Goal: Book appointment/travel/reservation

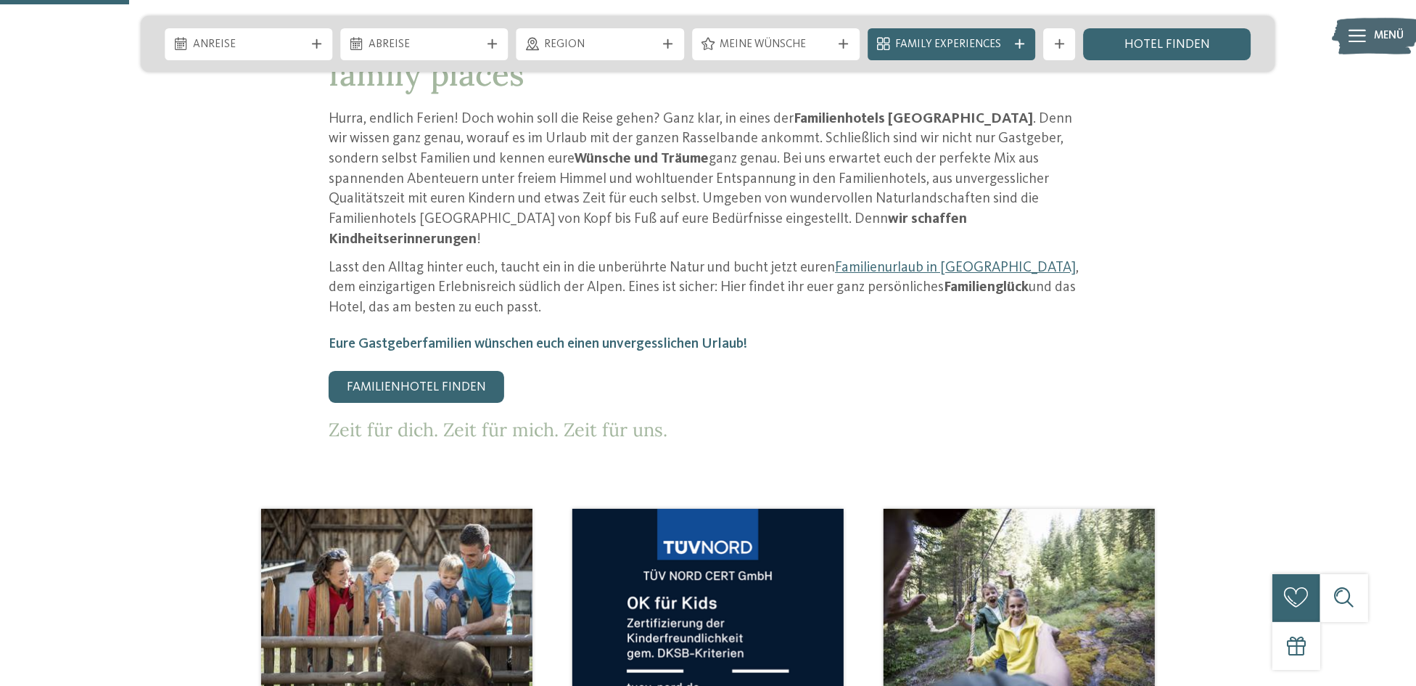
scroll to position [725, 0]
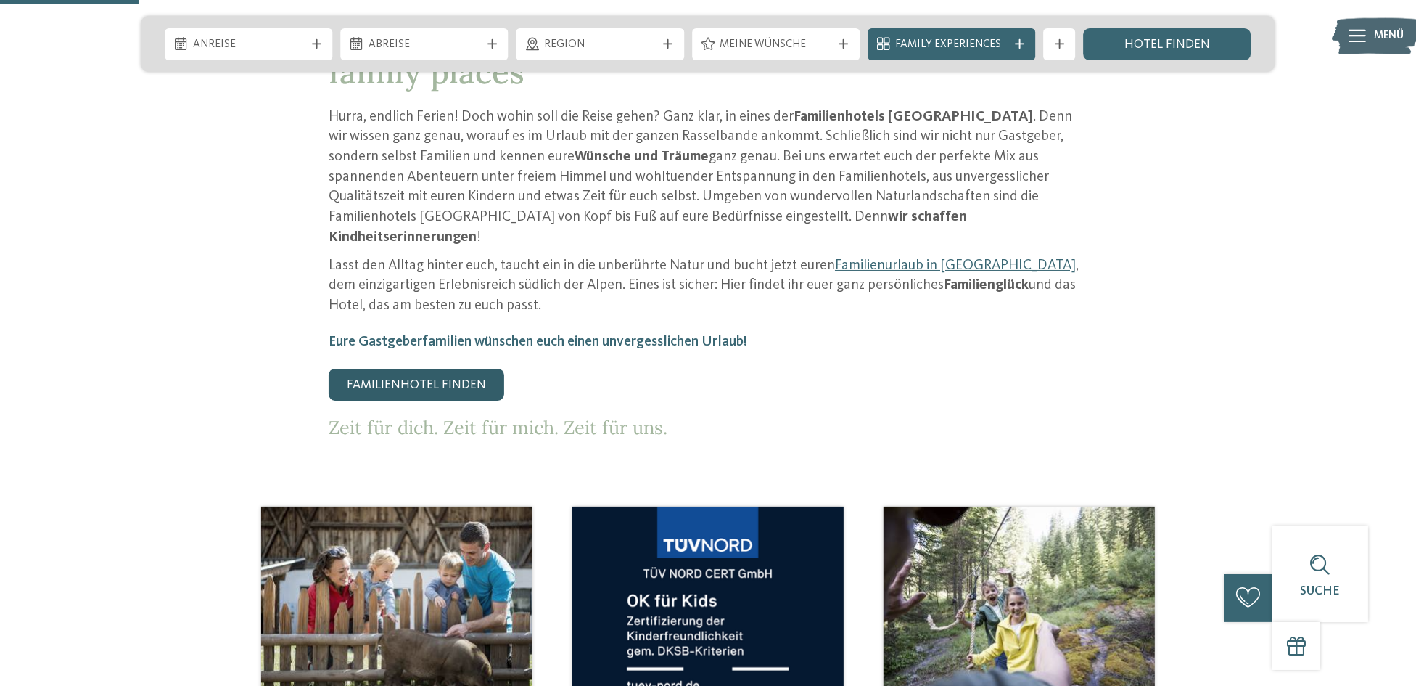
click at [440, 369] on link "Familienhotel finden" at bounding box center [417, 385] width 176 height 32
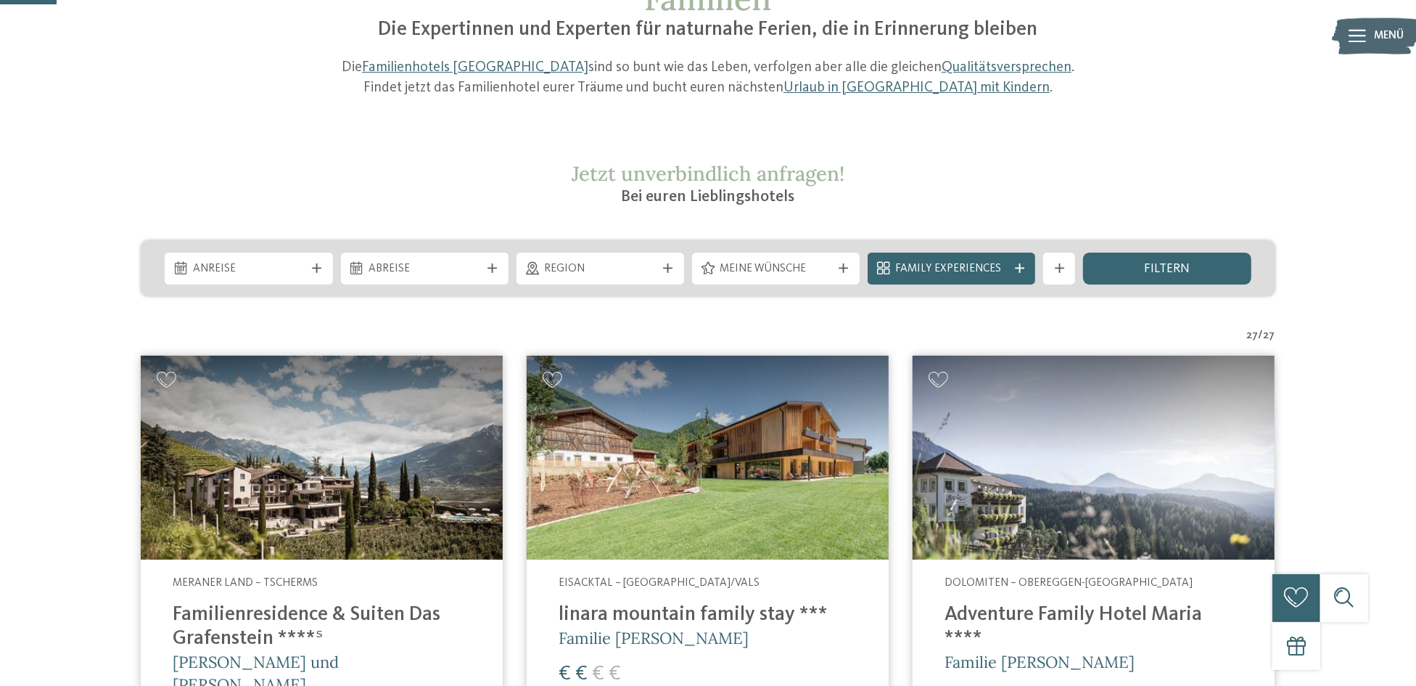
scroll to position [218, 0]
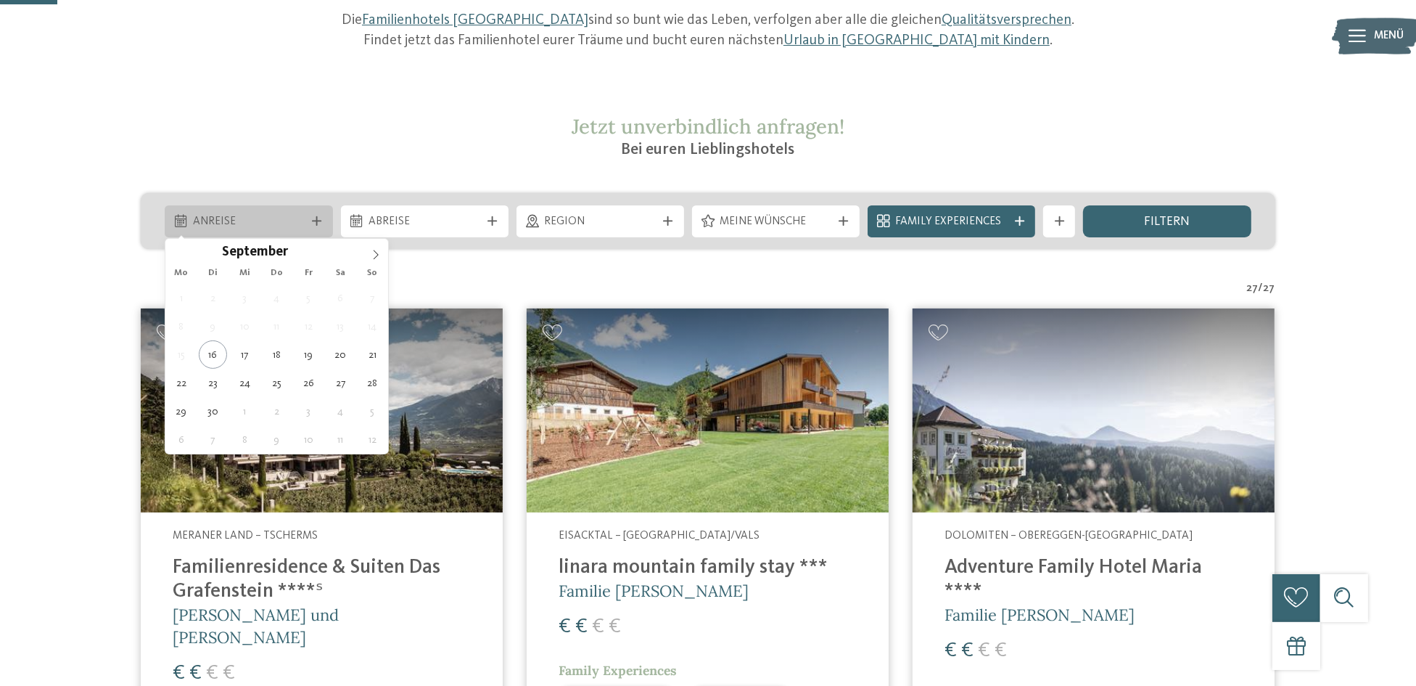
click at [213, 221] on span "Anreise" at bounding box center [249, 222] width 112 height 16
click at [376, 247] on span at bounding box center [375, 251] width 25 height 25
type div "04.10.2025"
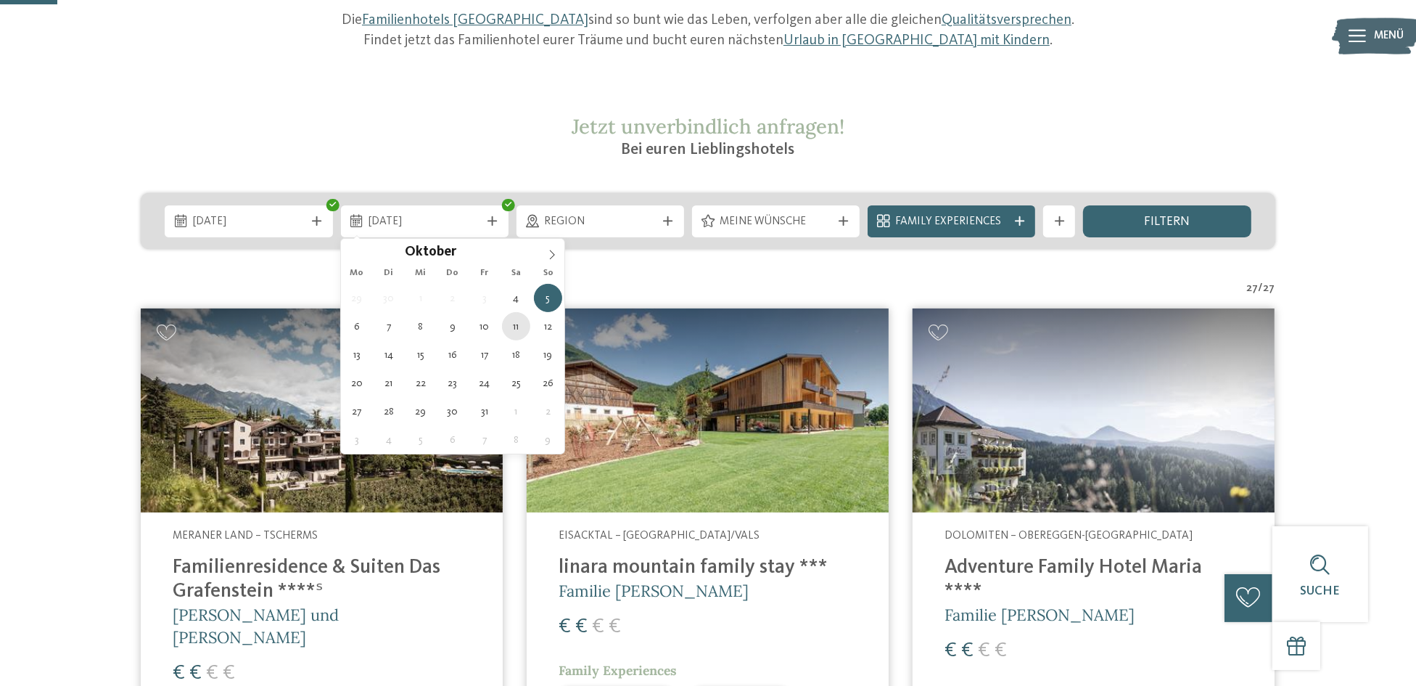
type div "11.10.2025"
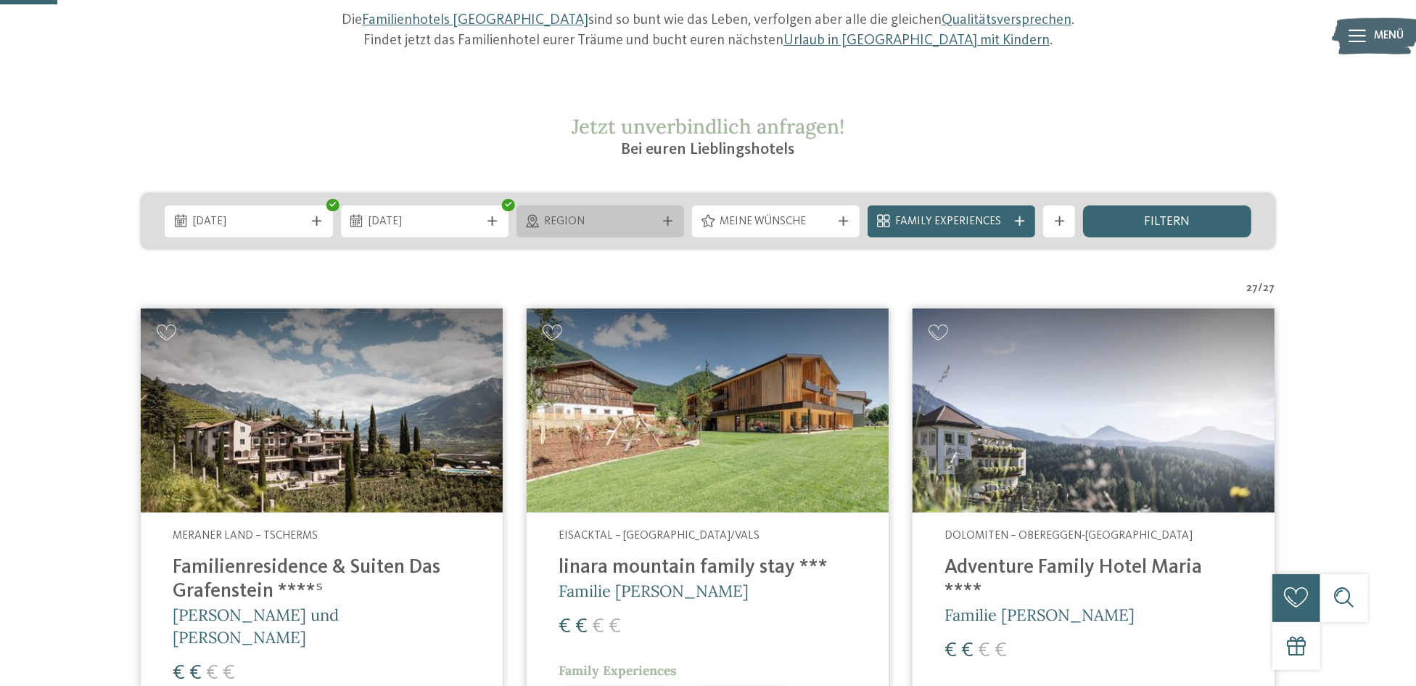
click at [658, 217] on div "Region" at bounding box center [601, 221] width 120 height 17
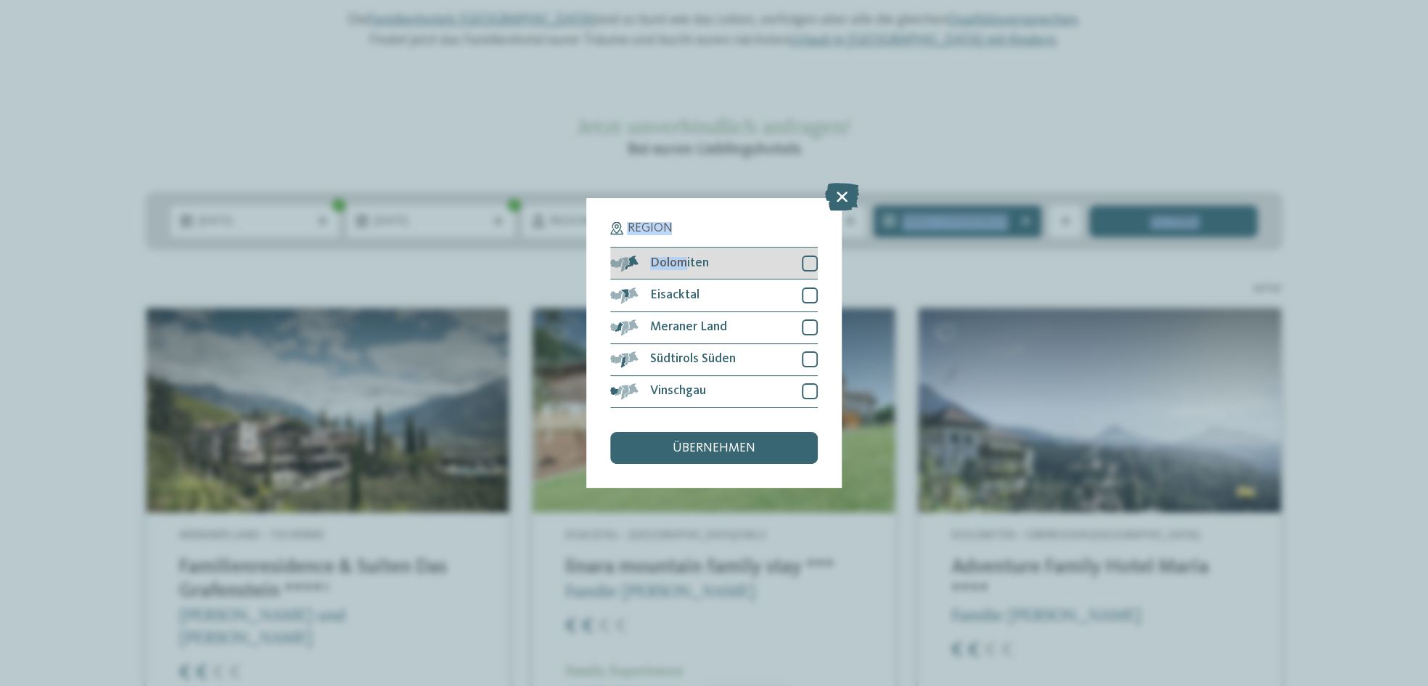
click at [681, 264] on span "Dolomiten" at bounding box center [679, 263] width 59 height 13
click at [809, 291] on div at bounding box center [810, 295] width 16 height 16
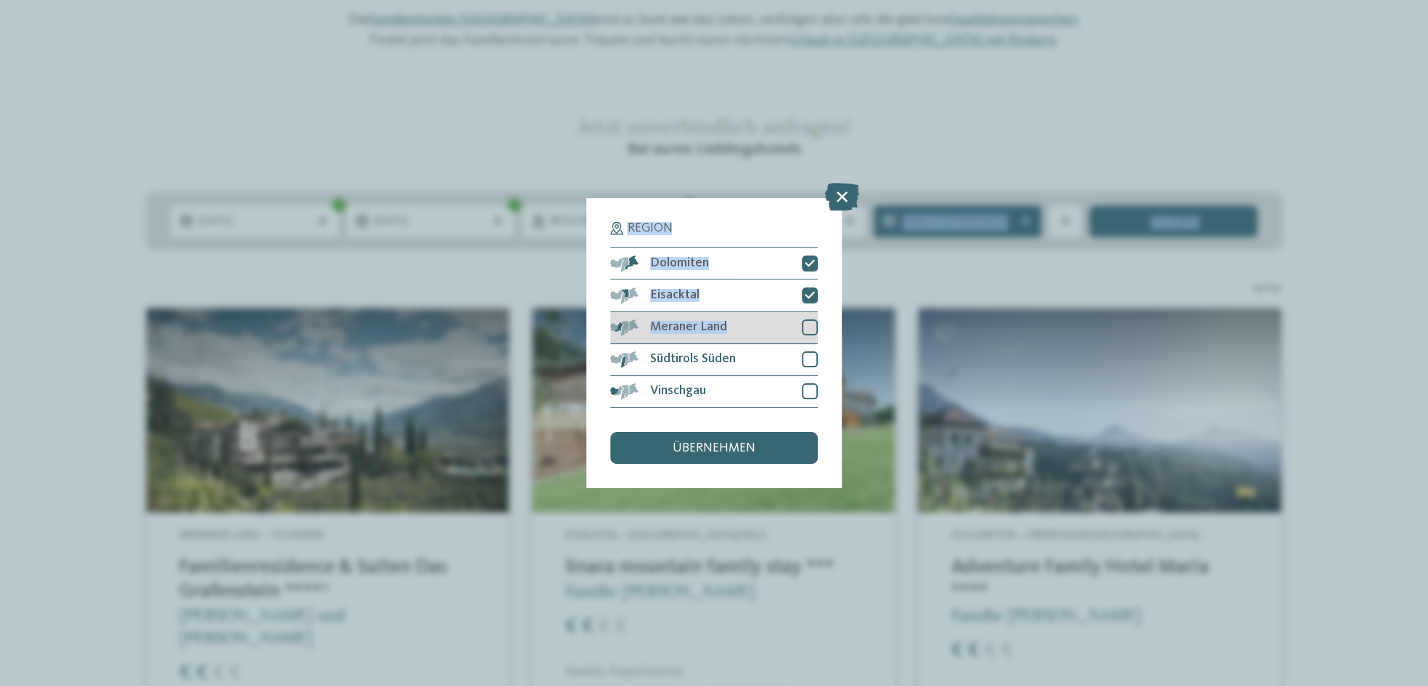
click at [809, 322] on div at bounding box center [810, 327] width 16 height 16
click at [806, 359] on div at bounding box center [810, 359] width 16 height 16
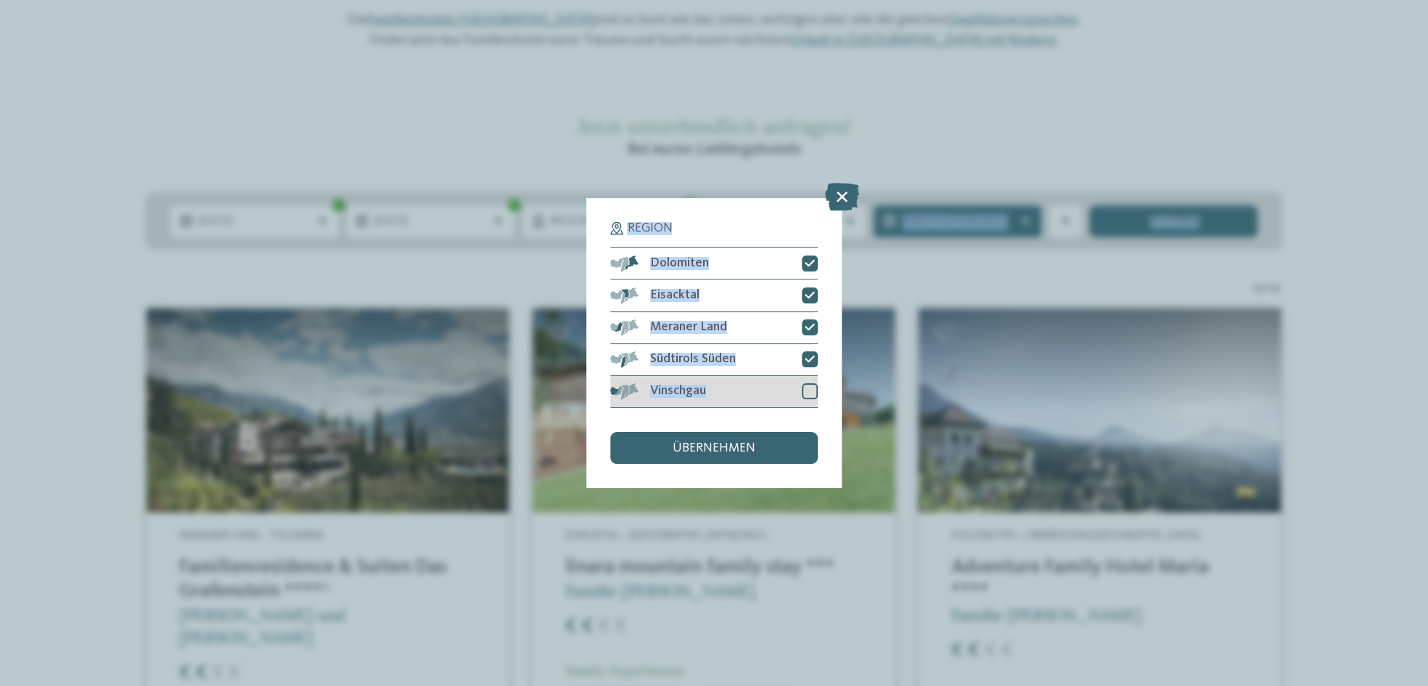
click at [810, 391] on div at bounding box center [810, 391] width 16 height 16
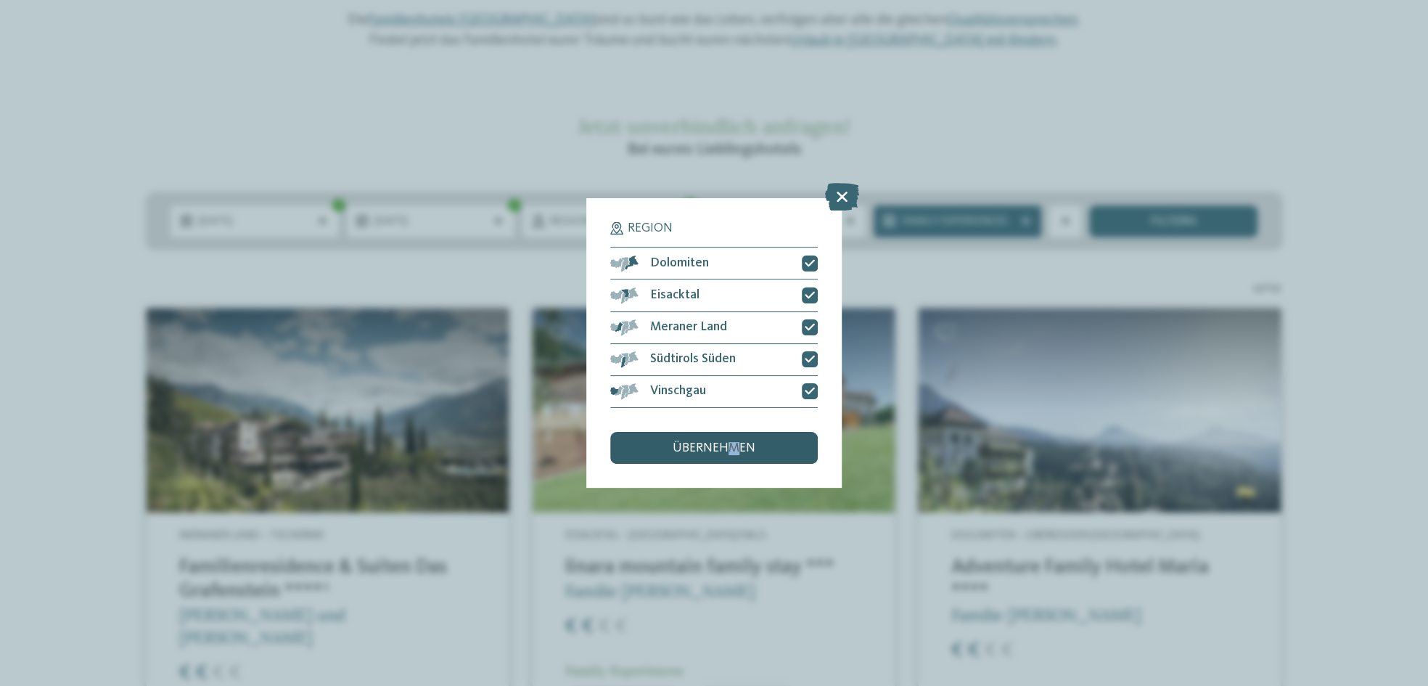
click at [734, 445] on span "übernehmen" at bounding box center [714, 448] width 83 height 13
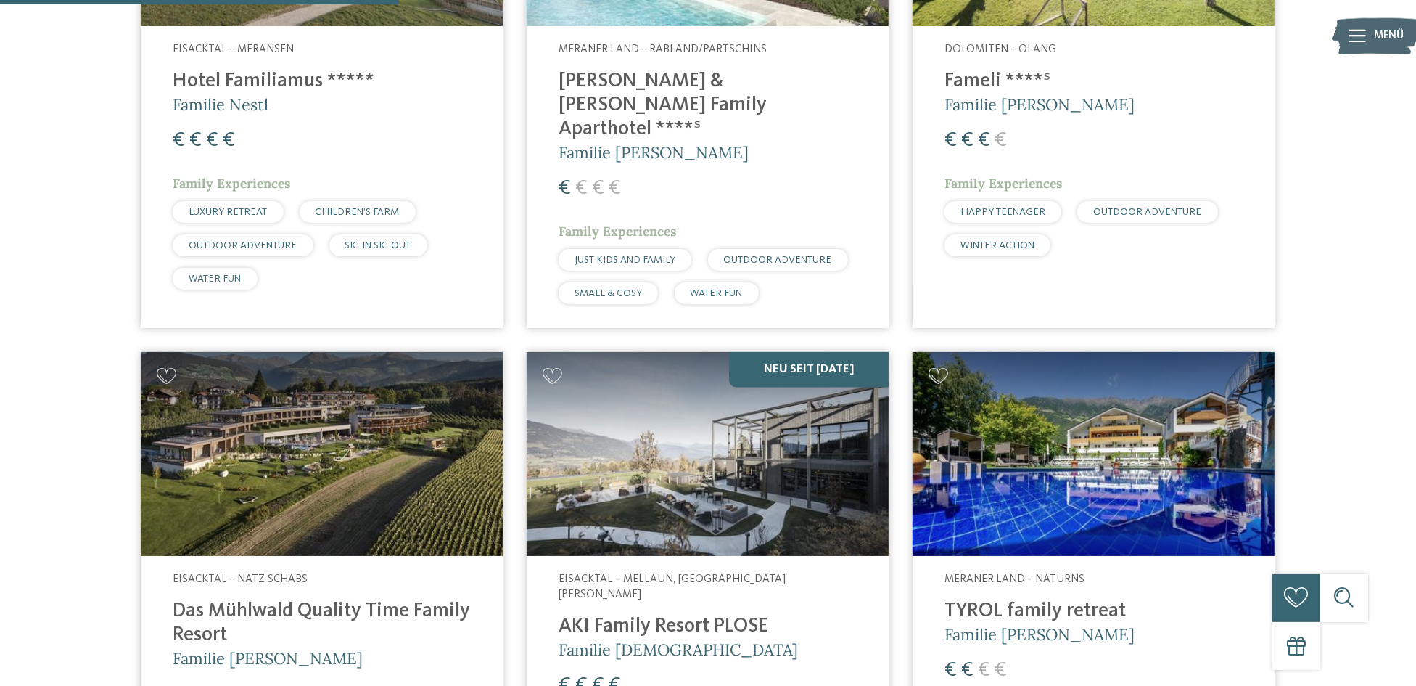
scroll to position [1039, 0]
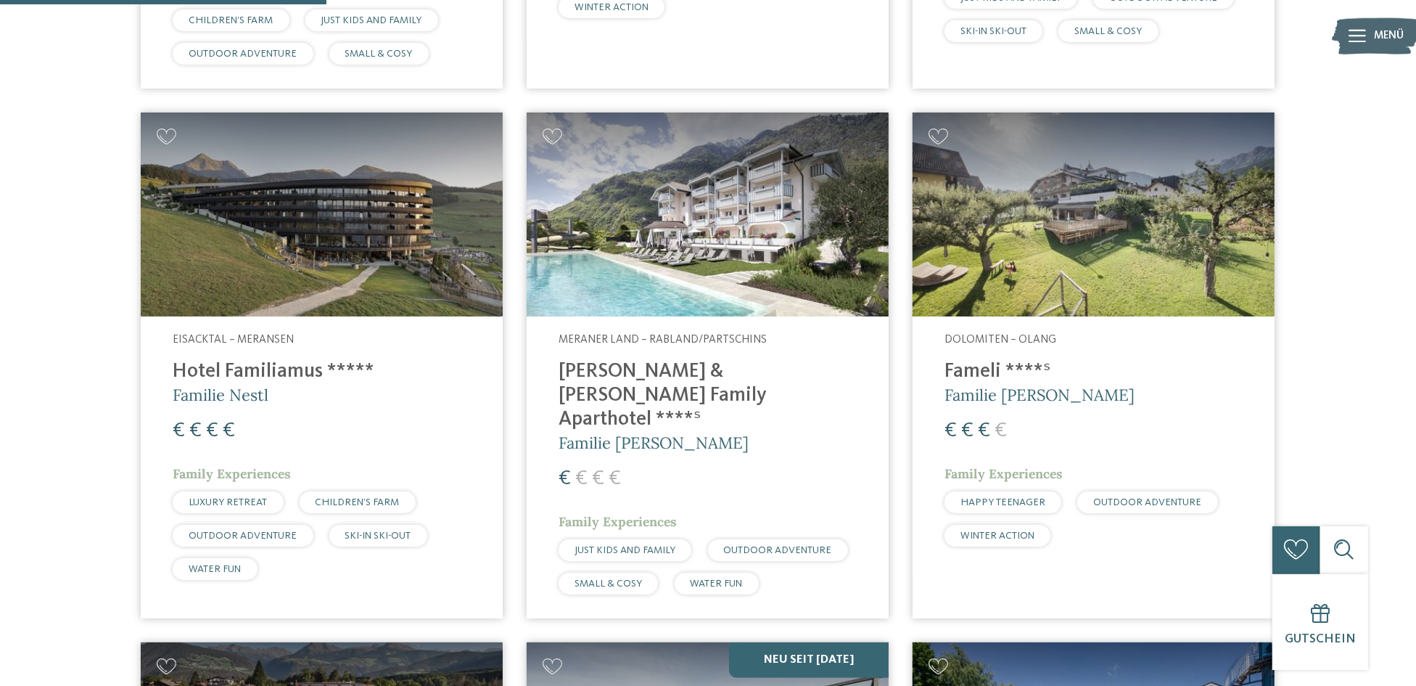
click at [694, 245] on img at bounding box center [708, 214] width 362 height 204
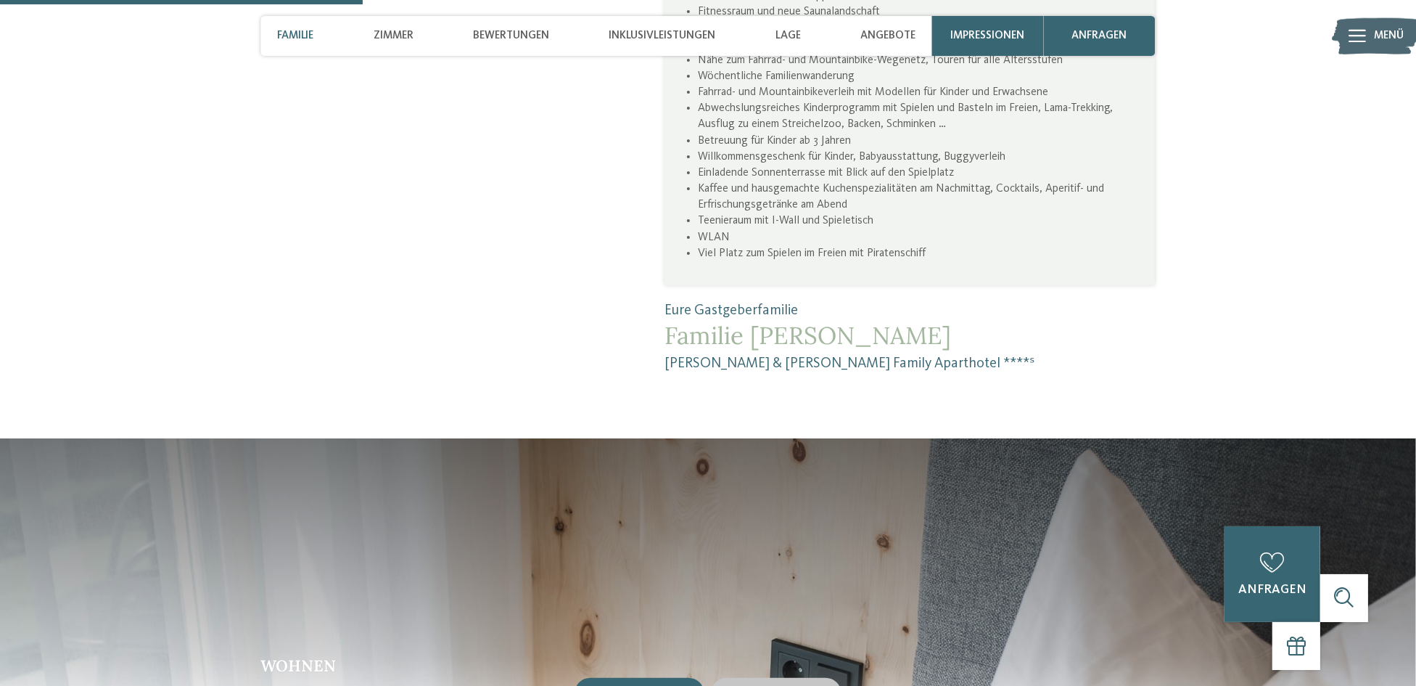
scroll to position [1379, 0]
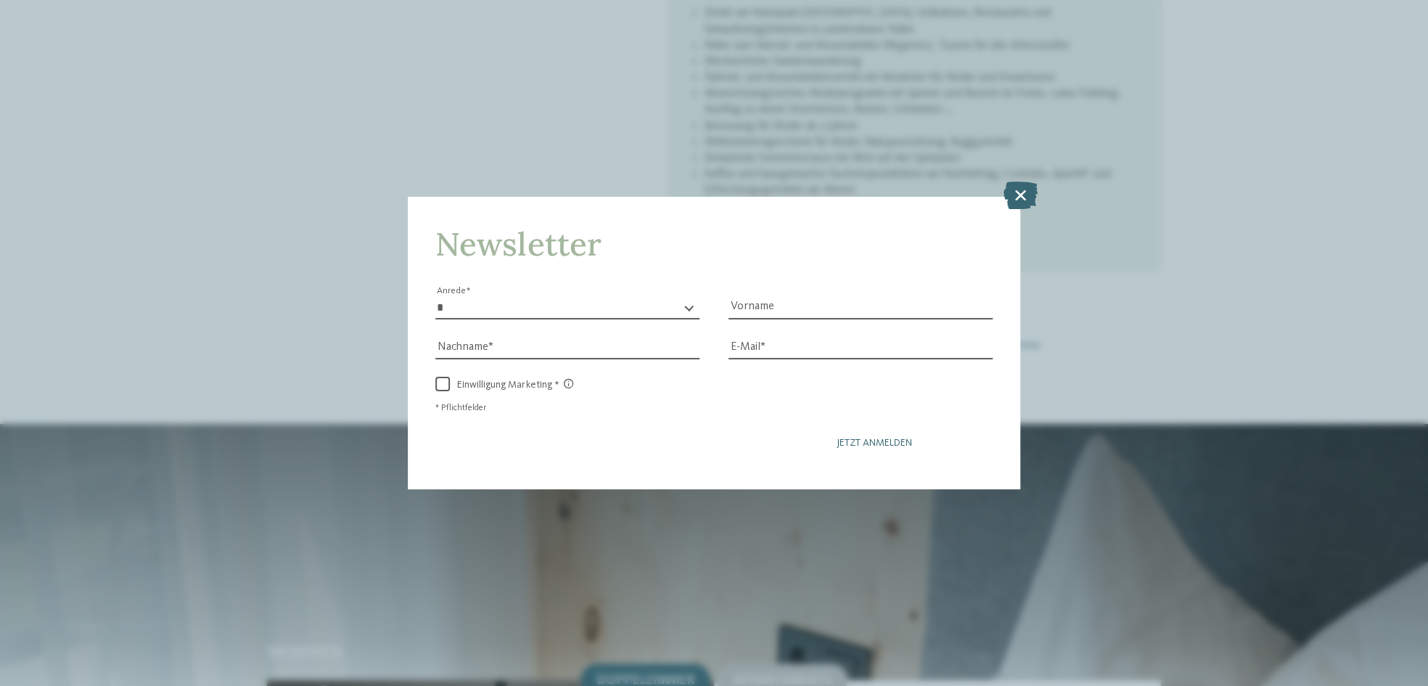
click at [854, 438] on span "Jetzt anmelden" at bounding box center [874, 443] width 75 height 10
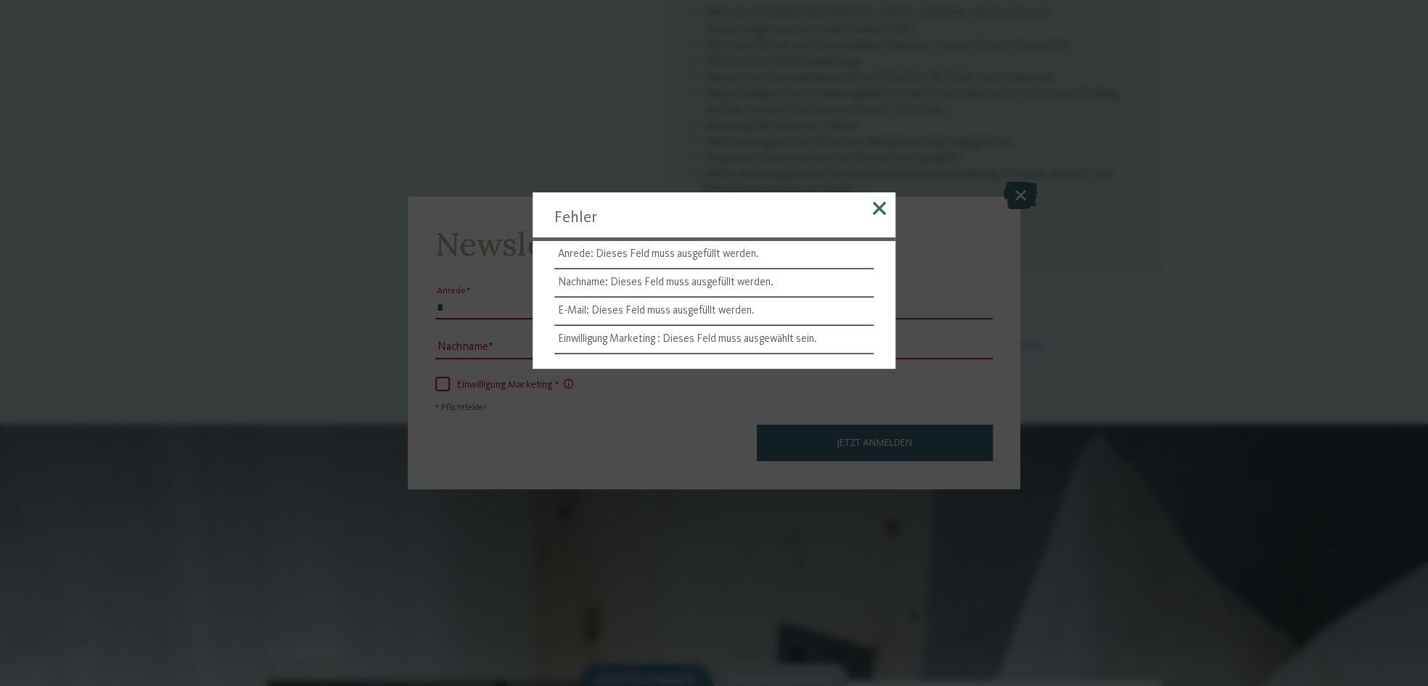
click at [880, 205] on span at bounding box center [879, 208] width 13 height 13
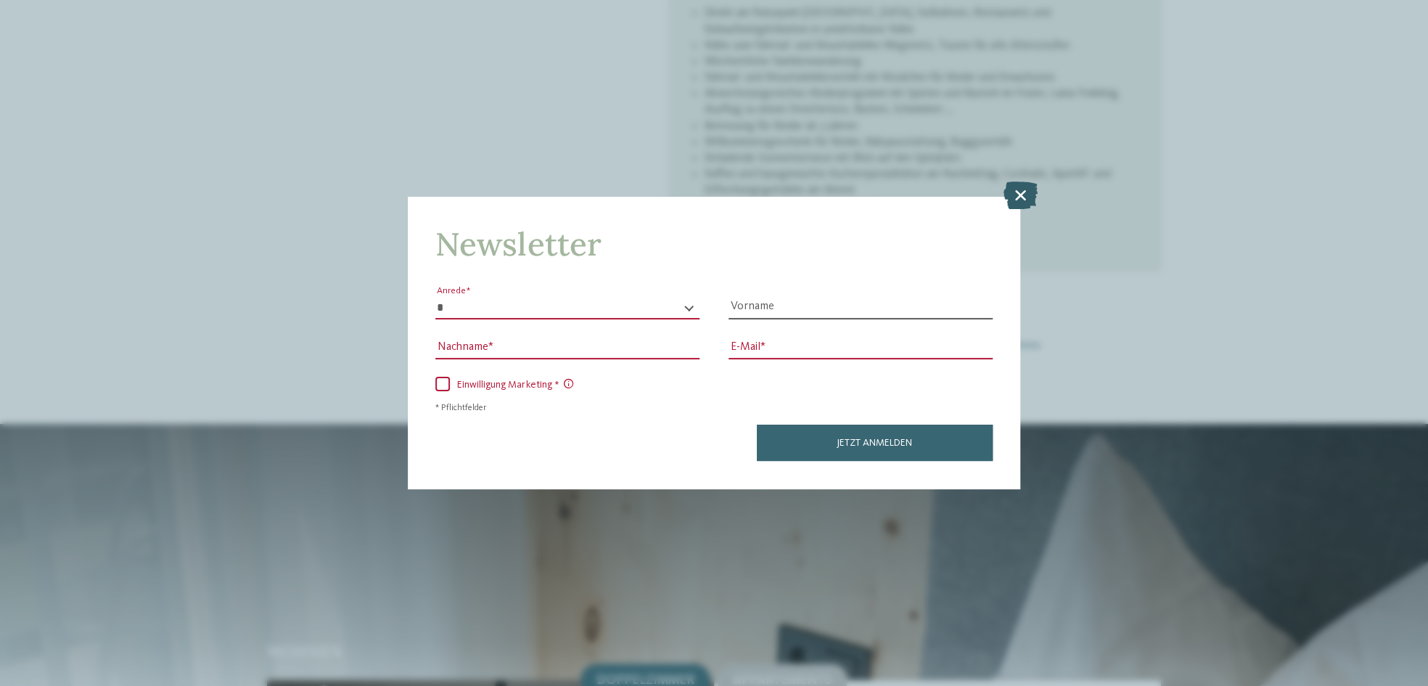
click at [1019, 190] on icon at bounding box center [1020, 195] width 34 height 28
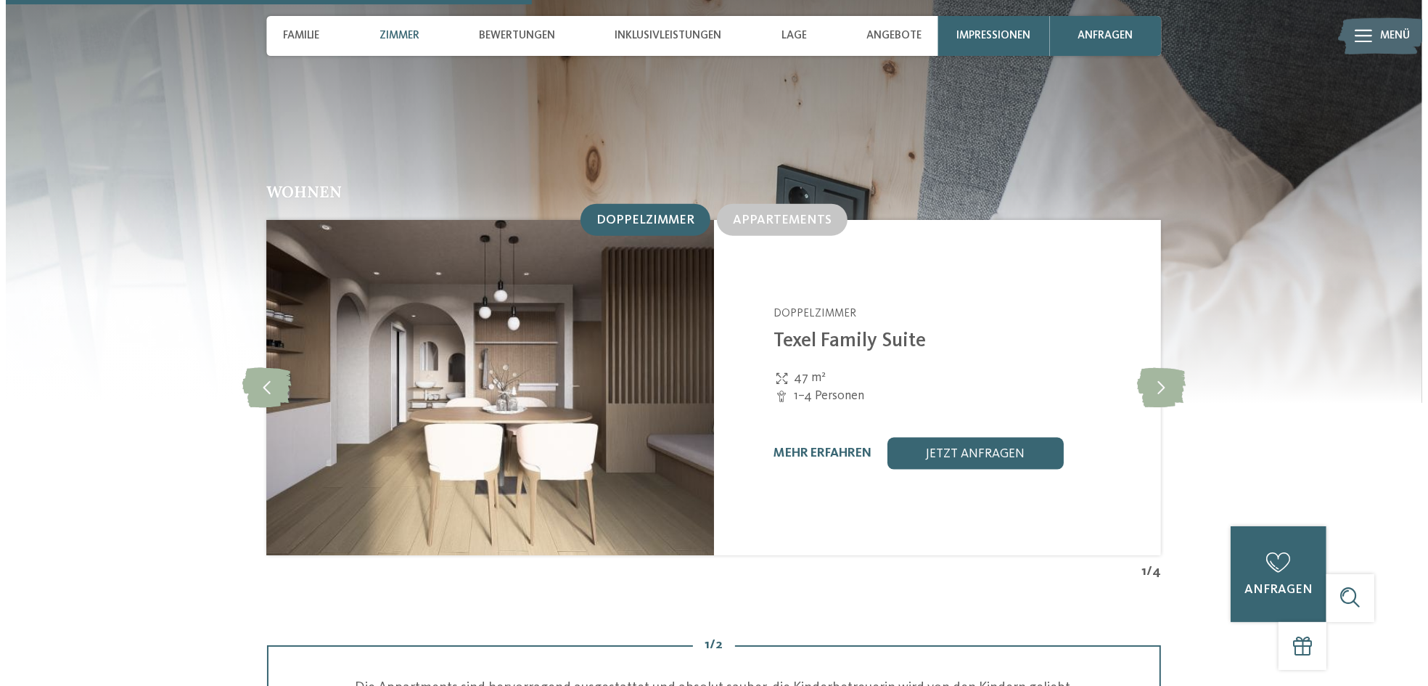
scroll to position [1813, 0]
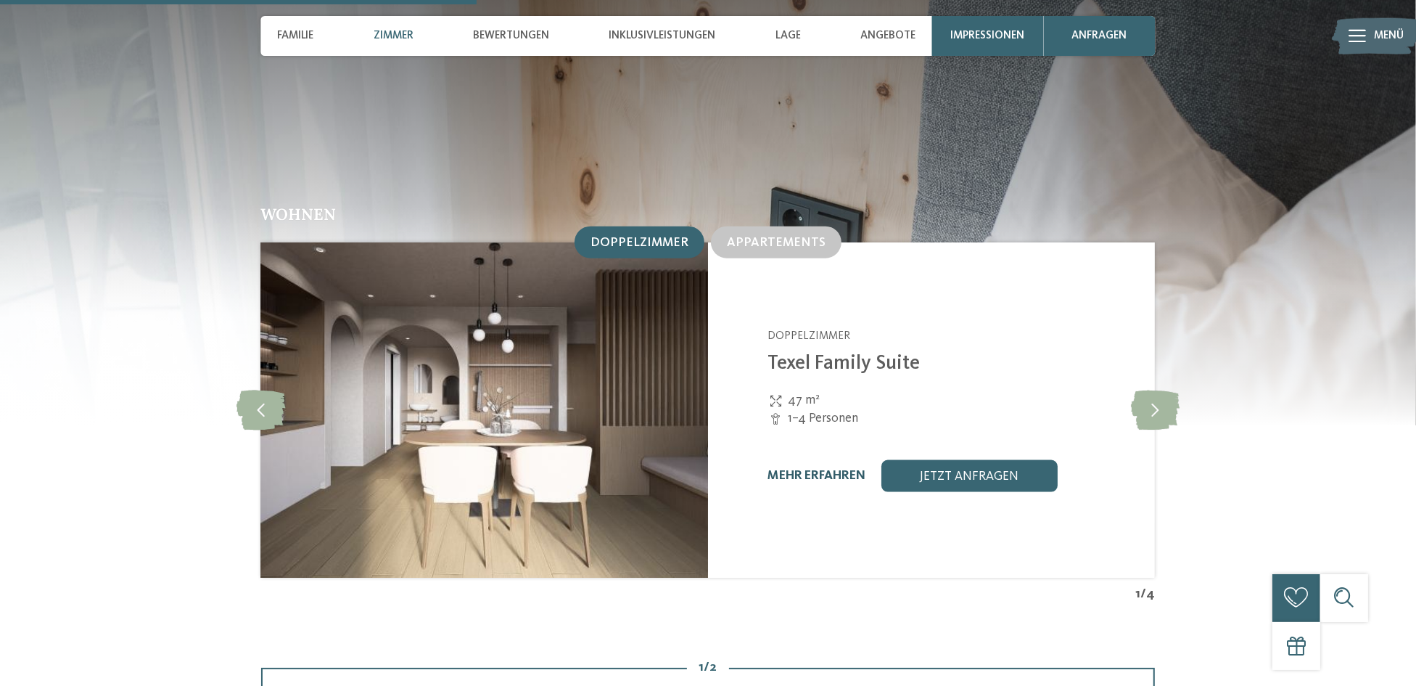
click at [793, 469] on link "mehr erfahren" at bounding box center [817, 475] width 98 height 12
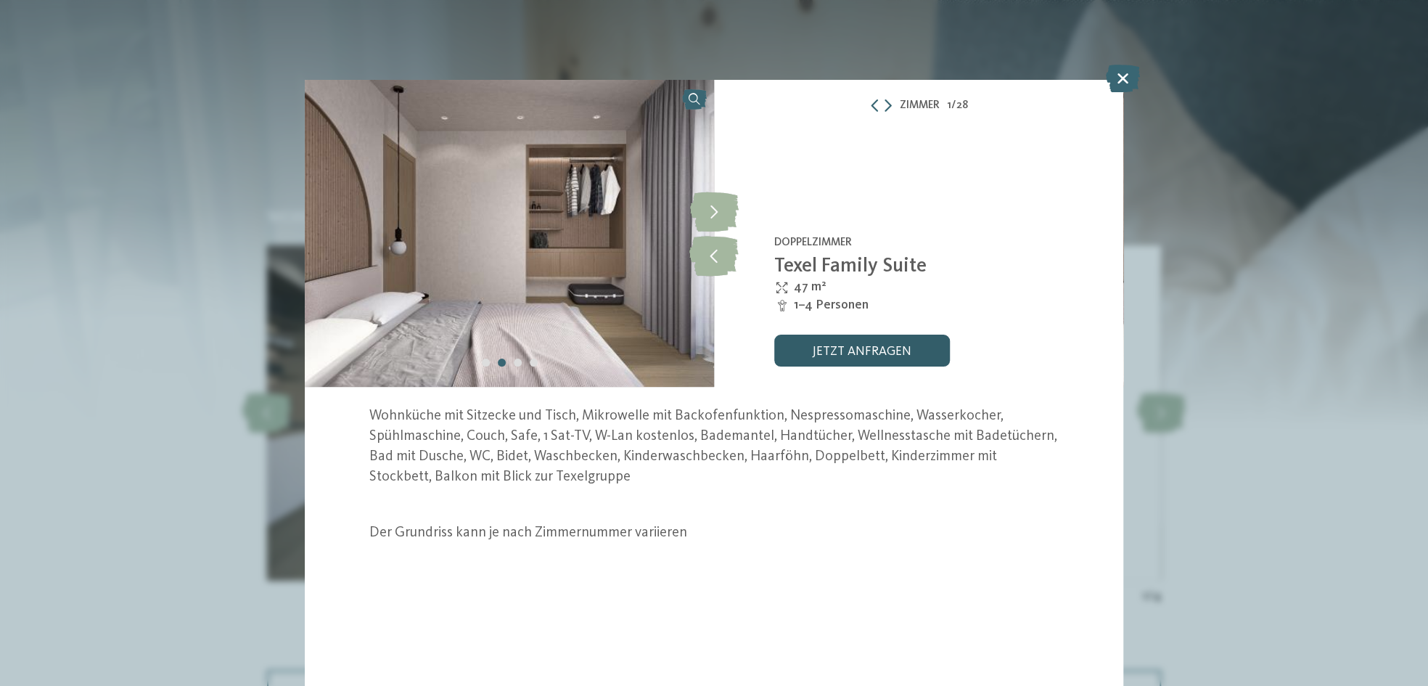
click at [820, 347] on link "jetzt anfragen" at bounding box center [862, 350] width 176 height 32
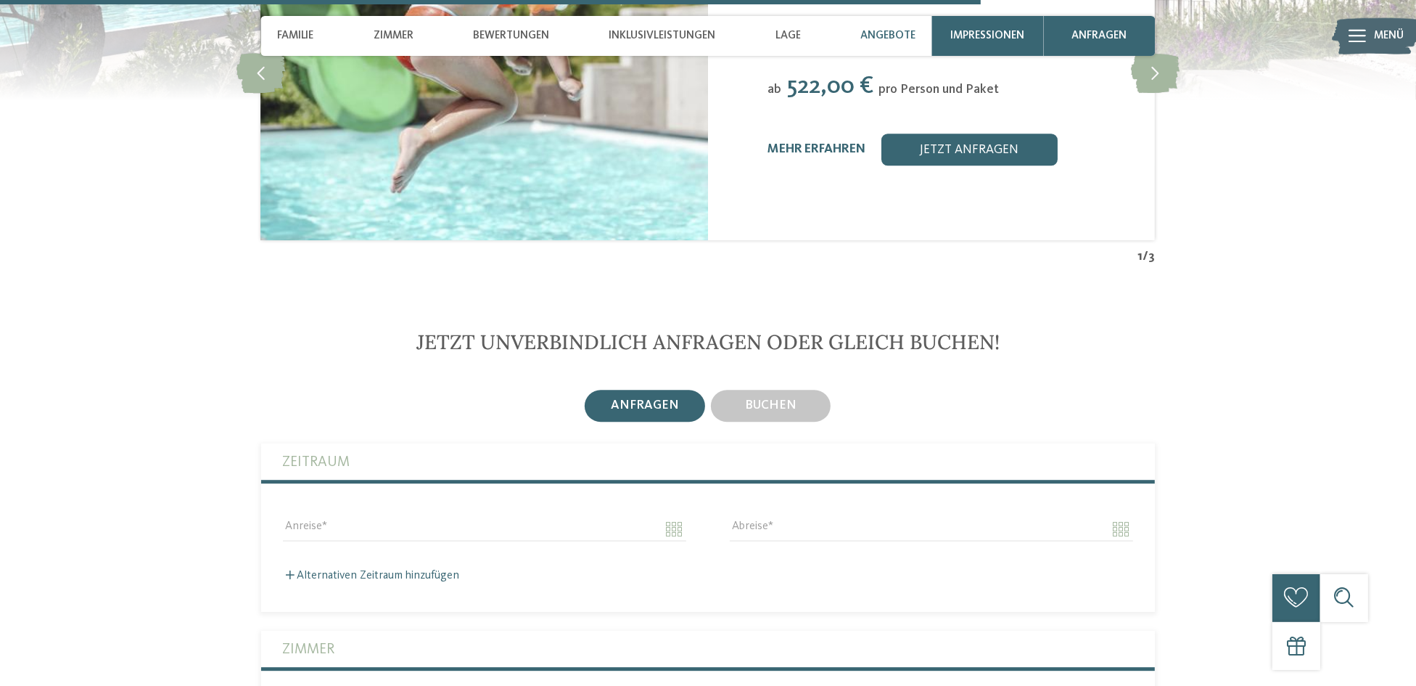
scroll to position [3876, 0]
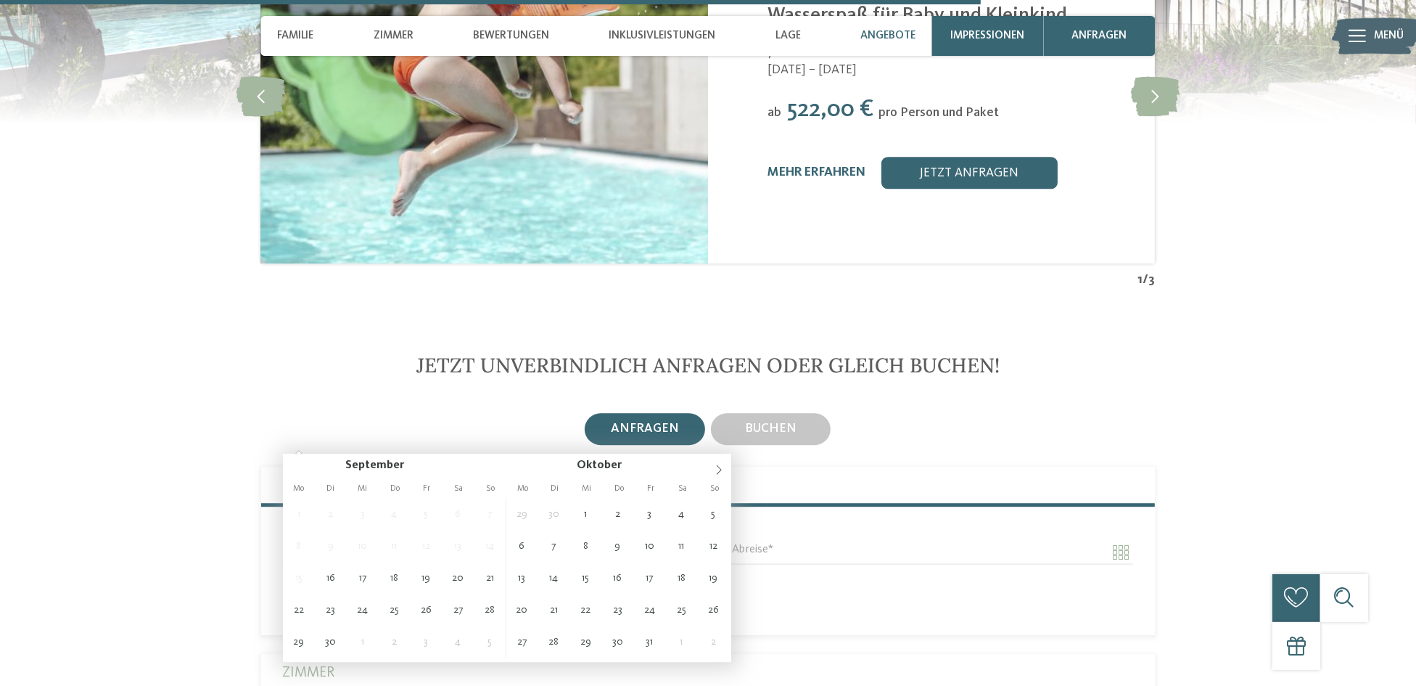
click at [304, 540] on input "Anreise" at bounding box center [484, 552] width 403 height 25
type input "**********"
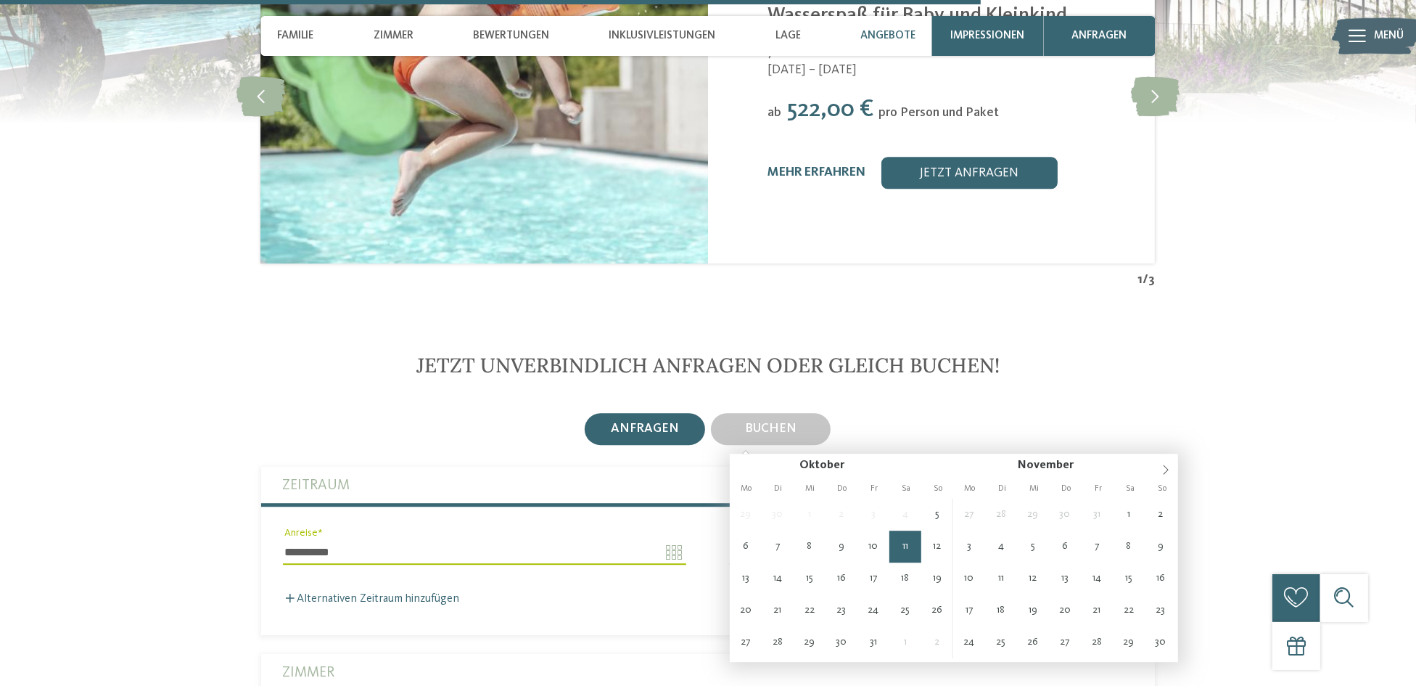
type input "**********"
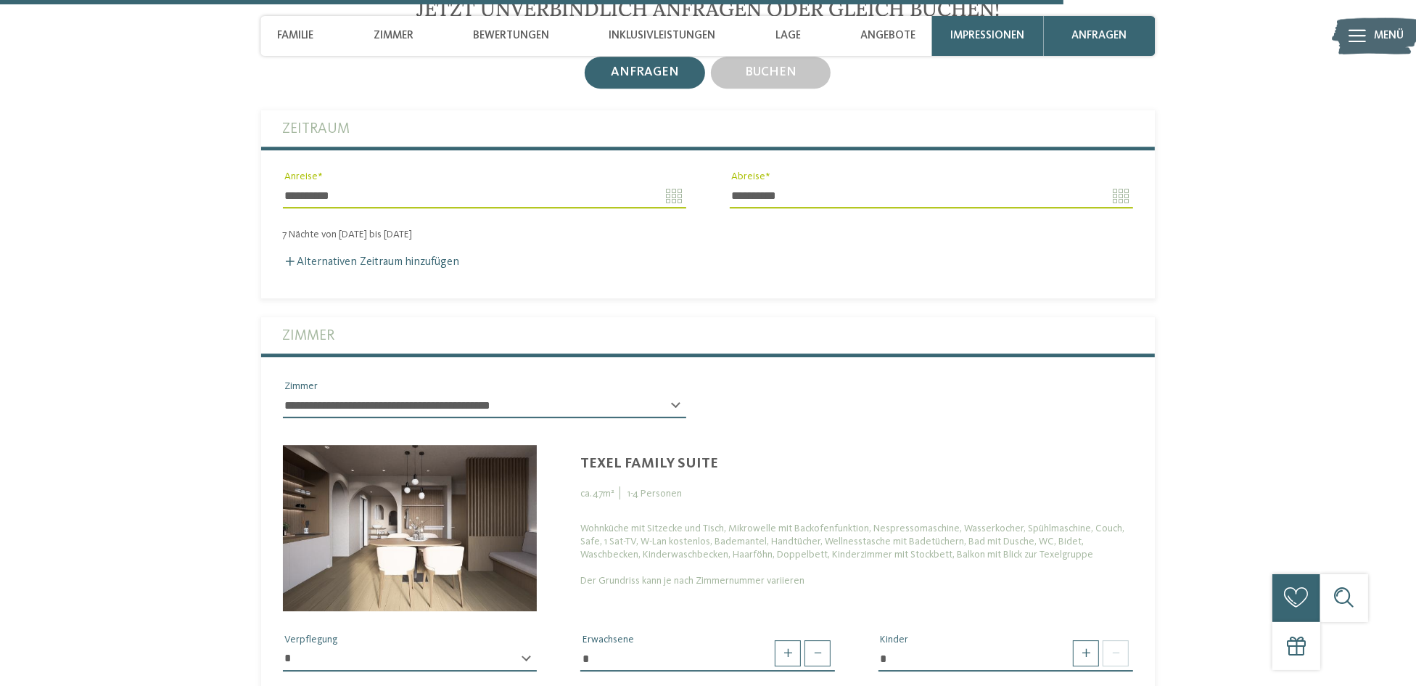
scroll to position [4239, 0]
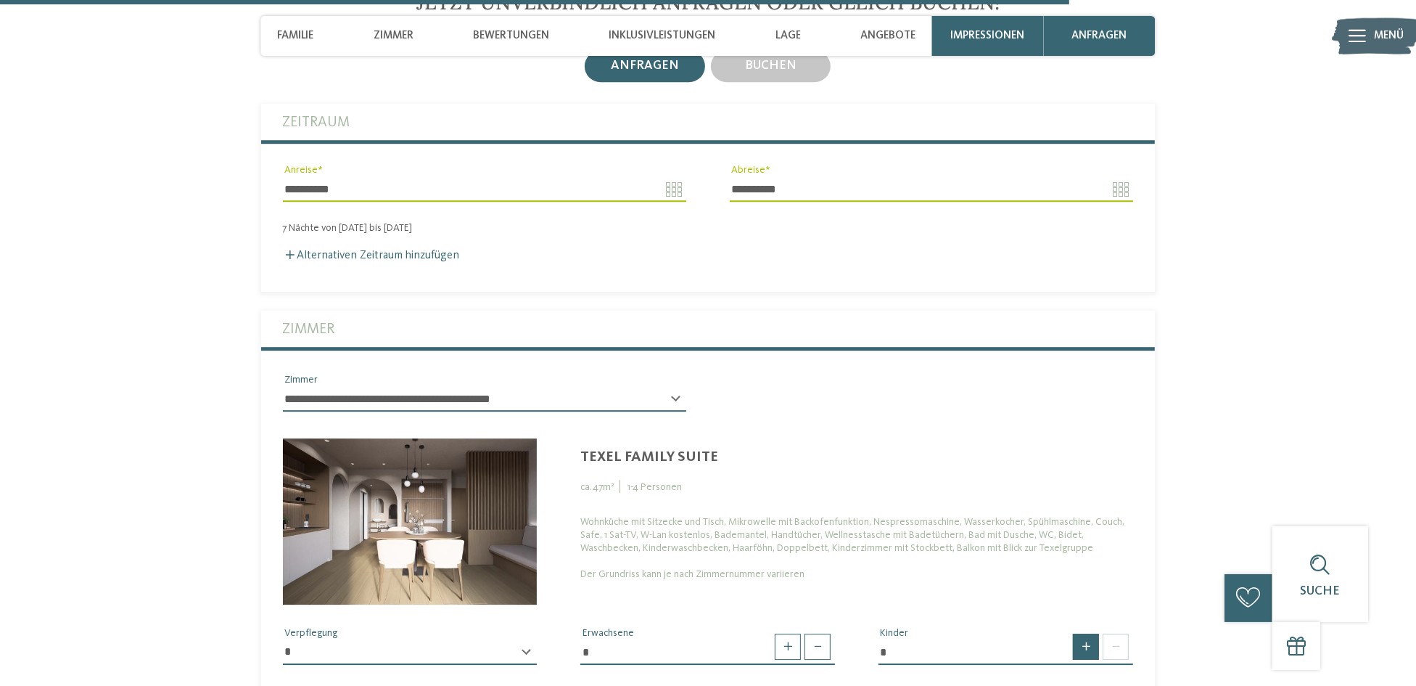
click at [1083, 633] on span at bounding box center [1086, 646] width 26 height 26
type input "*"
click at [785, 633] on span at bounding box center [788, 646] width 26 height 26
type input "*"
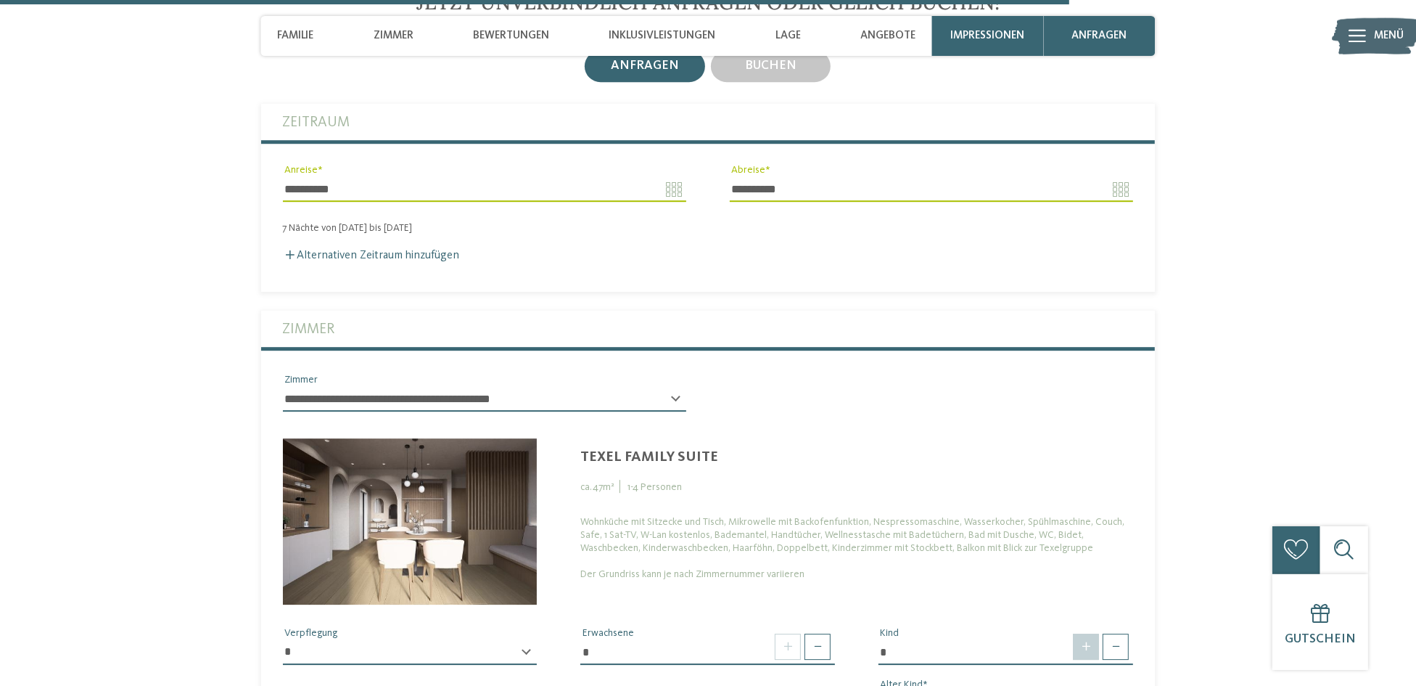
click at [1088, 633] on span at bounding box center [1086, 646] width 26 height 26
click at [904, 625] on div "* Kind * * * * * * * * * * * ** ** ** ** ** ** ** ** Alter Kind" at bounding box center [1006, 676] width 298 height 103
click at [1085, 633] on span at bounding box center [1086, 646] width 26 height 26
click at [319, 625] on div "**********" at bounding box center [410, 651] width 298 height 52
click at [525, 640] on div "**********" at bounding box center [410, 658] width 255 height 37
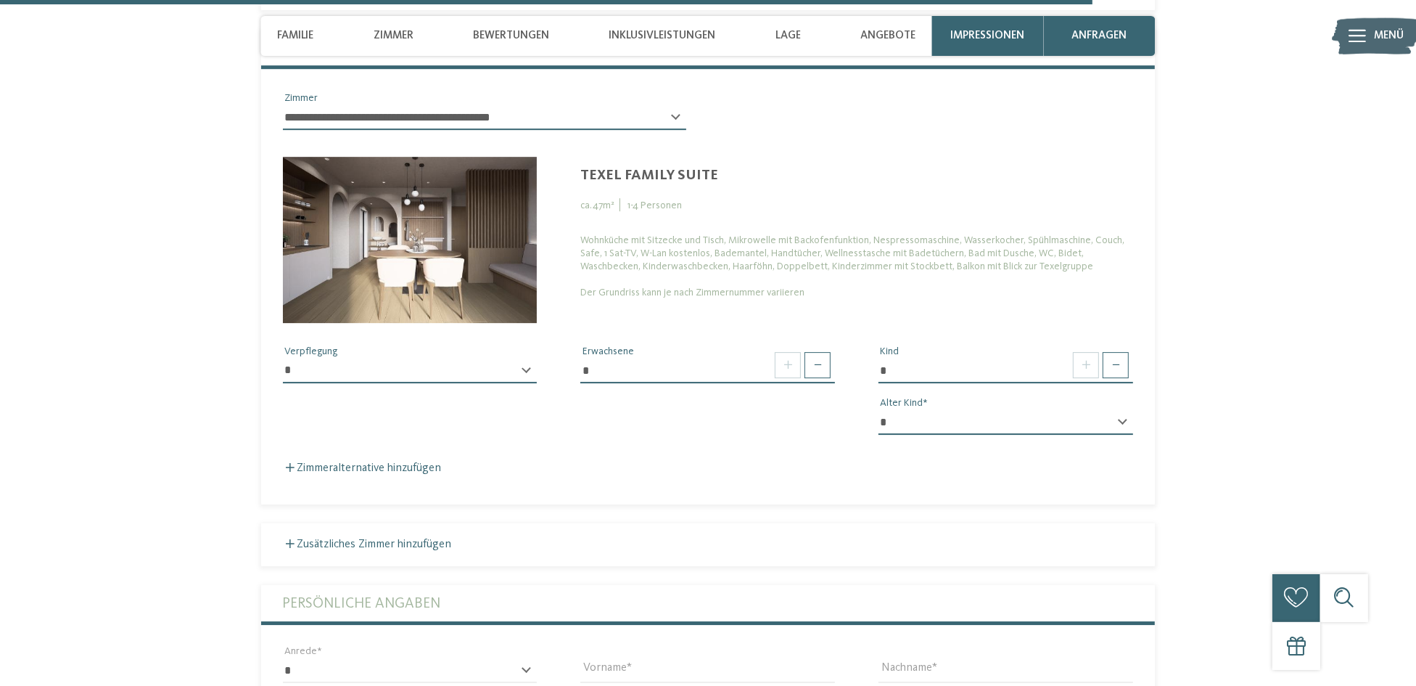
scroll to position [4528, 0]
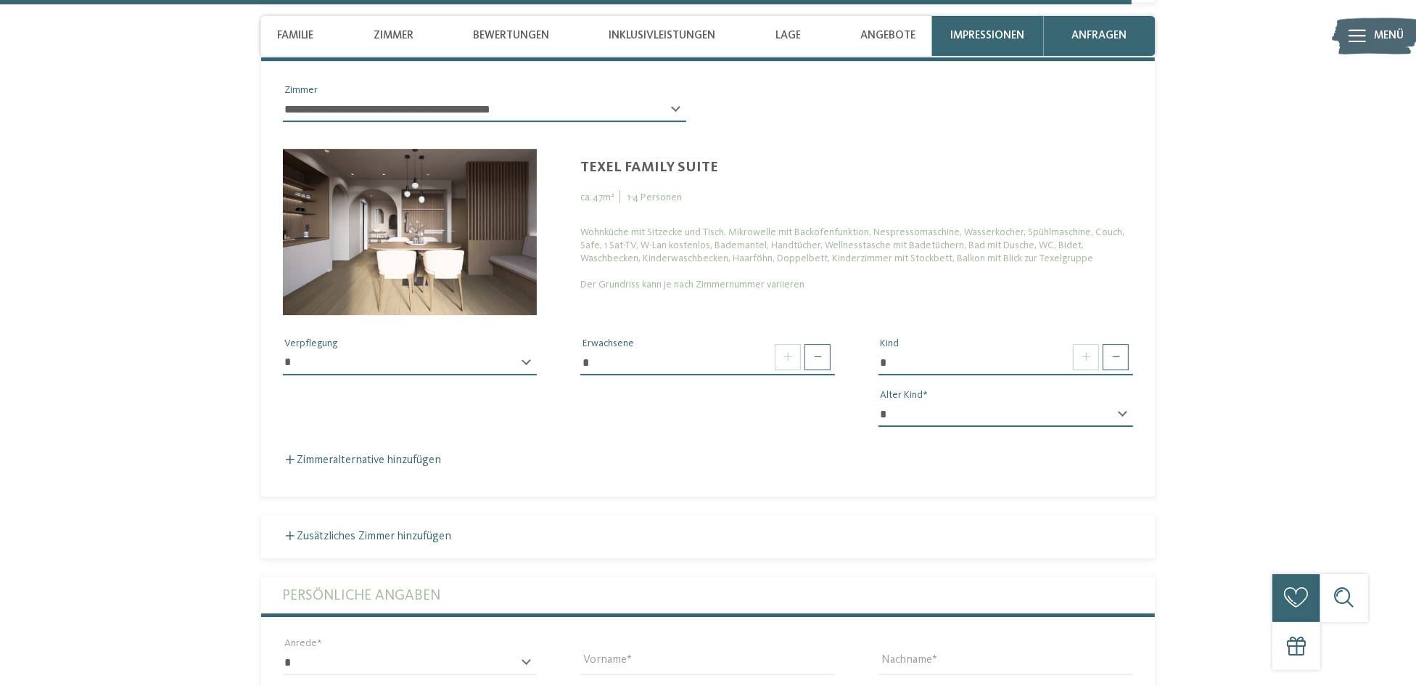
click at [898, 336] on div "* Kind * * * * * * * * * * * ** ** ** ** ** ** ** ** Alter Kind" at bounding box center [1006, 387] width 298 height 103
click at [1120, 402] on div "* * * * * * * * * * * ** ** ** ** ** ** ** ** Alter Kind" at bounding box center [1006, 420] width 255 height 37
click at [1087, 344] on span at bounding box center [1086, 357] width 26 height 26
drag, startPoint x: 875, startPoint y: 264, endPoint x: 862, endPoint y: 253, distance: 17.0
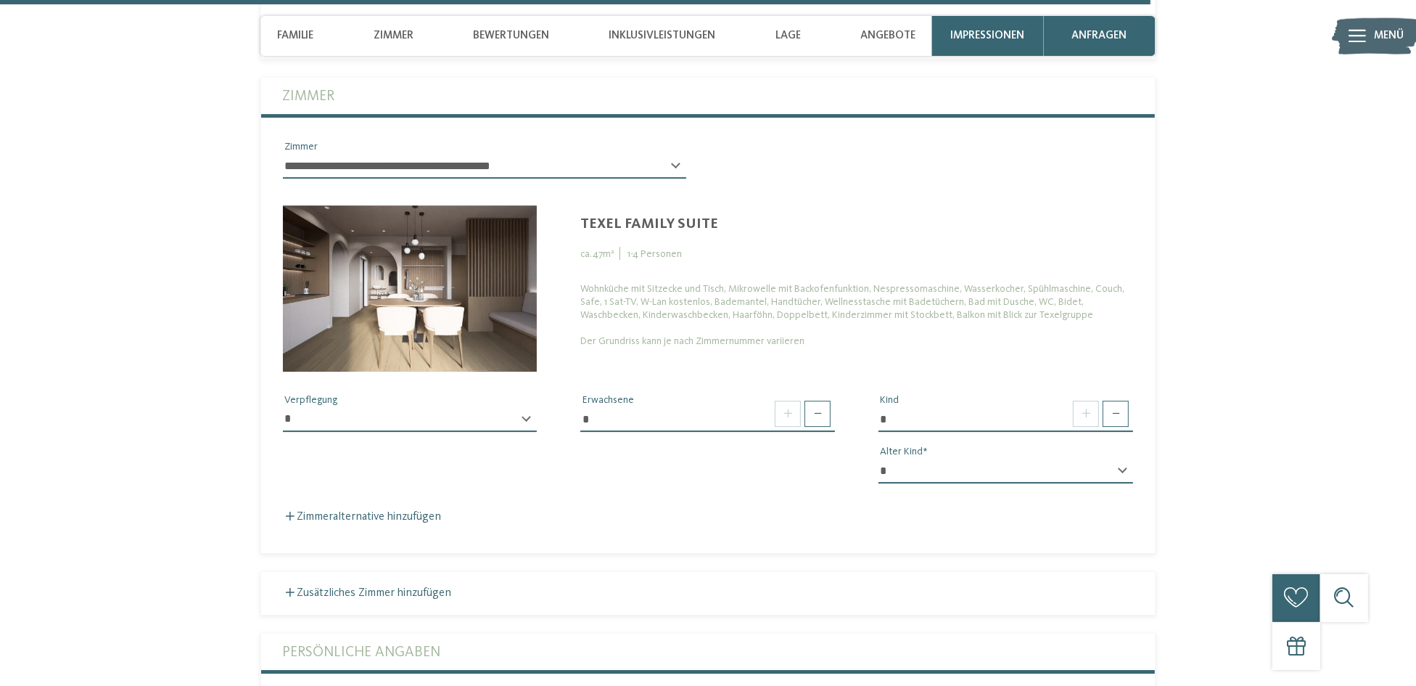
scroll to position [4416, 0]
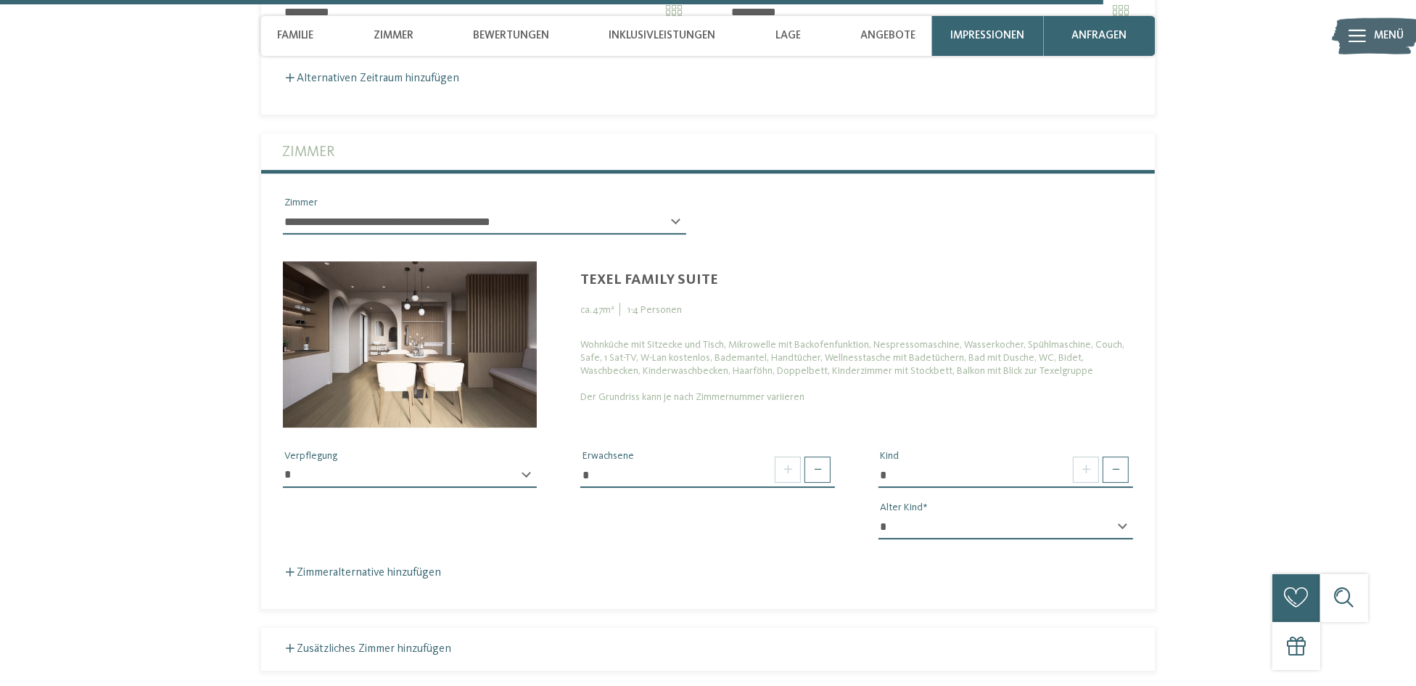
click at [527, 463] on div "**********" at bounding box center [410, 481] width 255 height 37
